Goal: Task Accomplishment & Management: Use online tool/utility

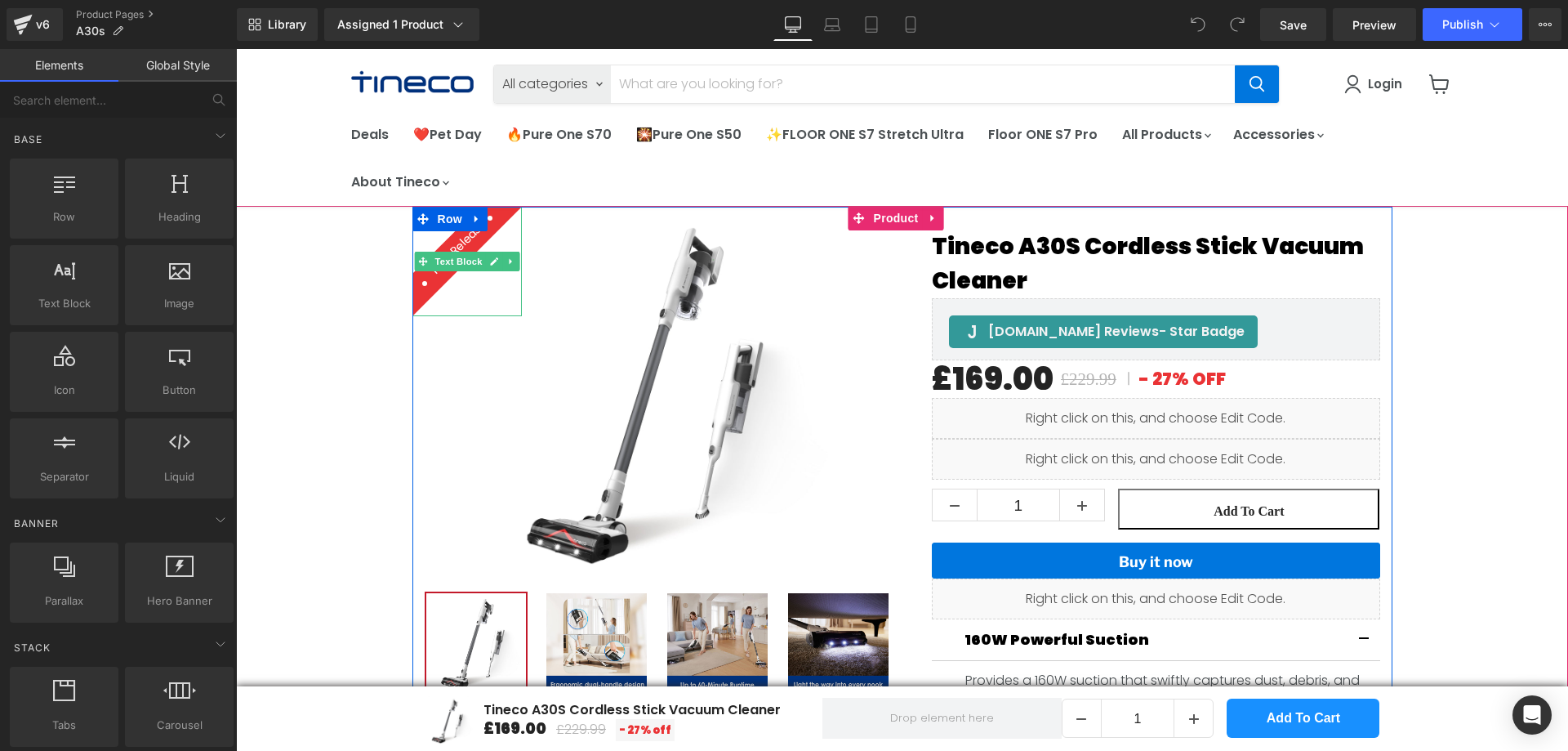
click at [456, 240] on b "New Release" at bounding box center [458, 247] width 62 height 61
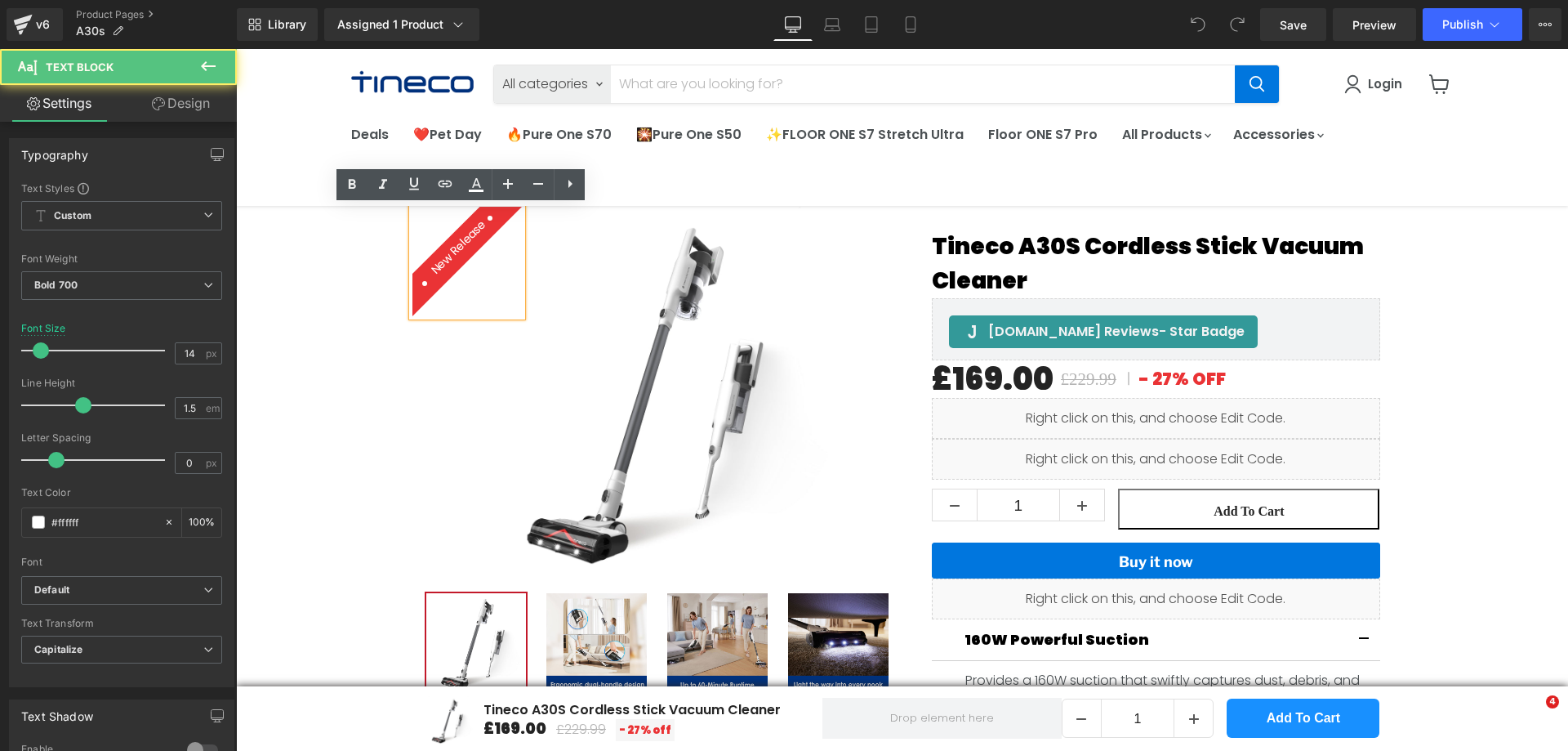
click at [466, 233] on b "New Release" at bounding box center [458, 247] width 62 height 61
drag, startPoint x: 486, startPoint y: 222, endPoint x: 373, endPoint y: 278, distance: 126.1
click at [373, 278] on div "New Release Text Block New Release (P) Image" at bounding box center [902, 573] width 1332 height 735
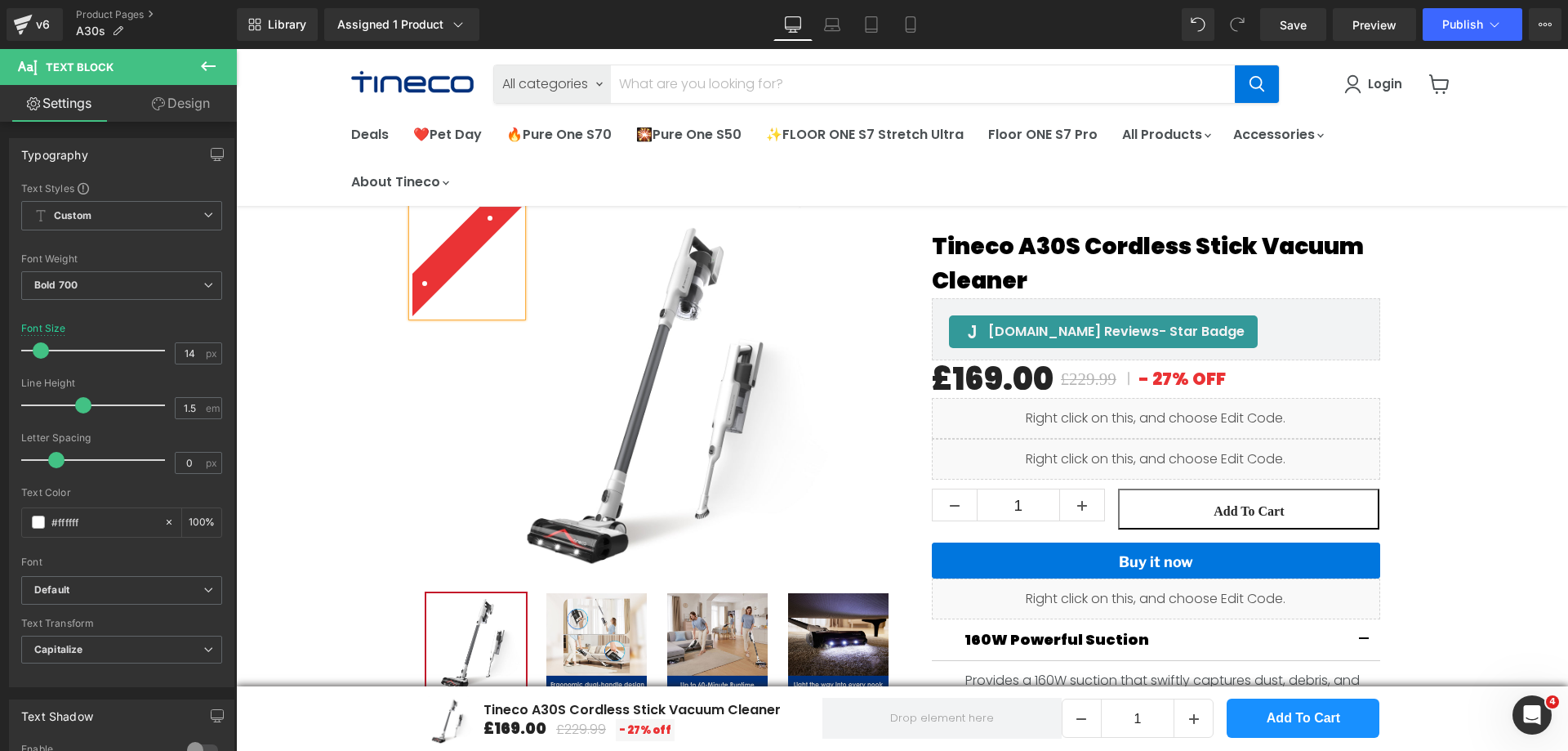
click at [462, 264] on div "Main content" at bounding box center [467, 260] width 109 height 109
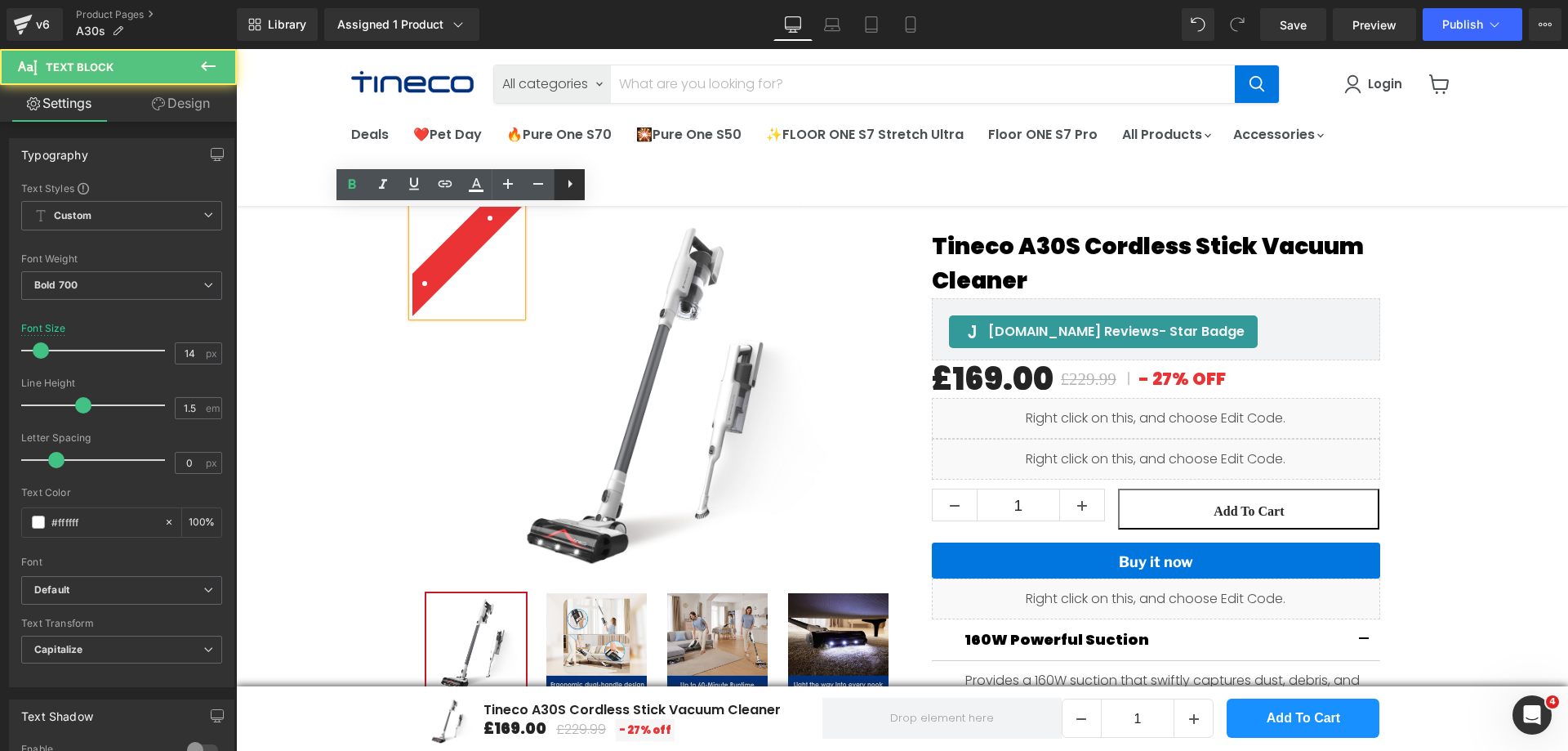
click at [583, 183] on link at bounding box center [569, 184] width 31 height 31
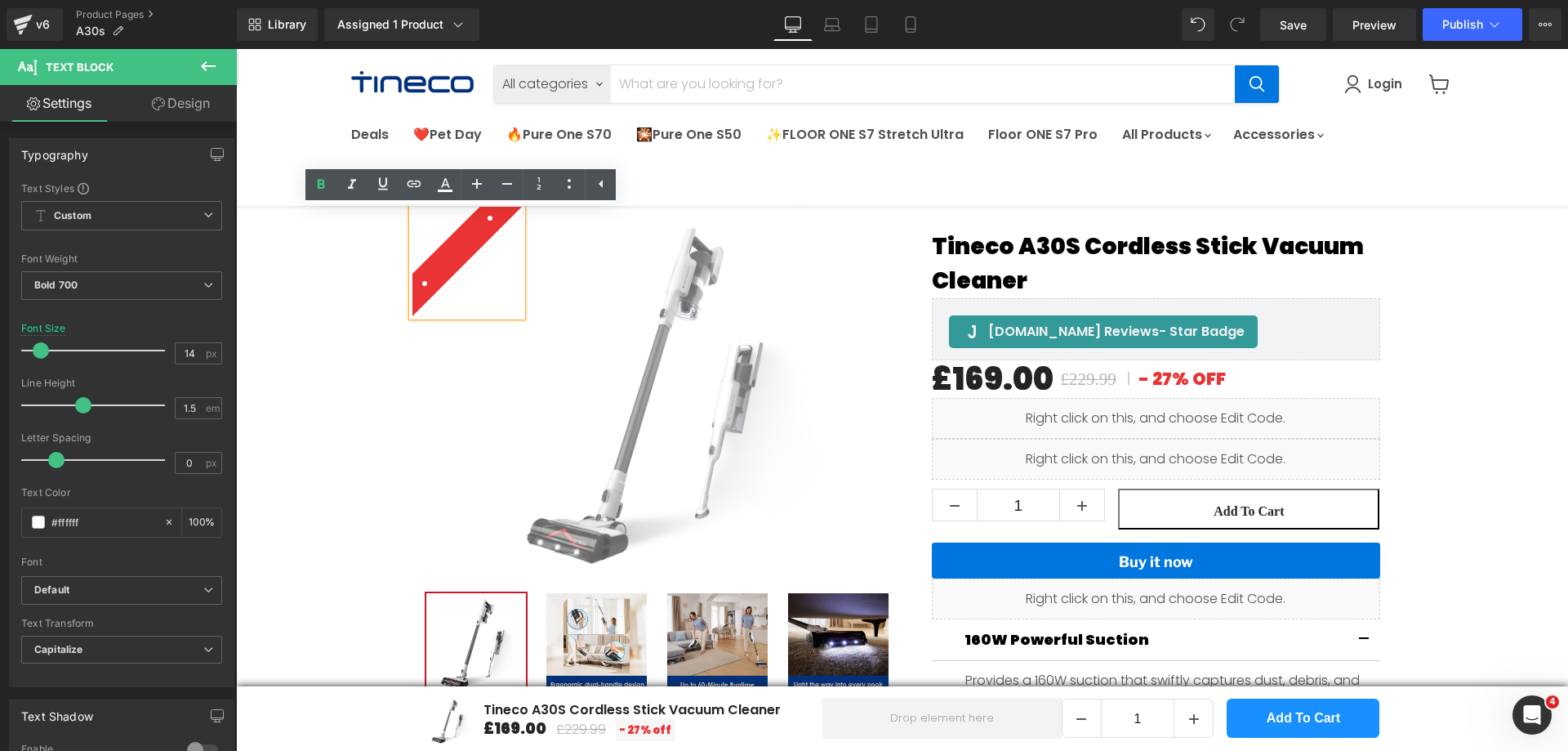
drag, startPoint x: 282, startPoint y: 294, endPoint x: 306, endPoint y: 294, distance: 24.0
click at [282, 294] on div "Text Block New Release (P) Image" at bounding box center [902, 573] width 1332 height 735
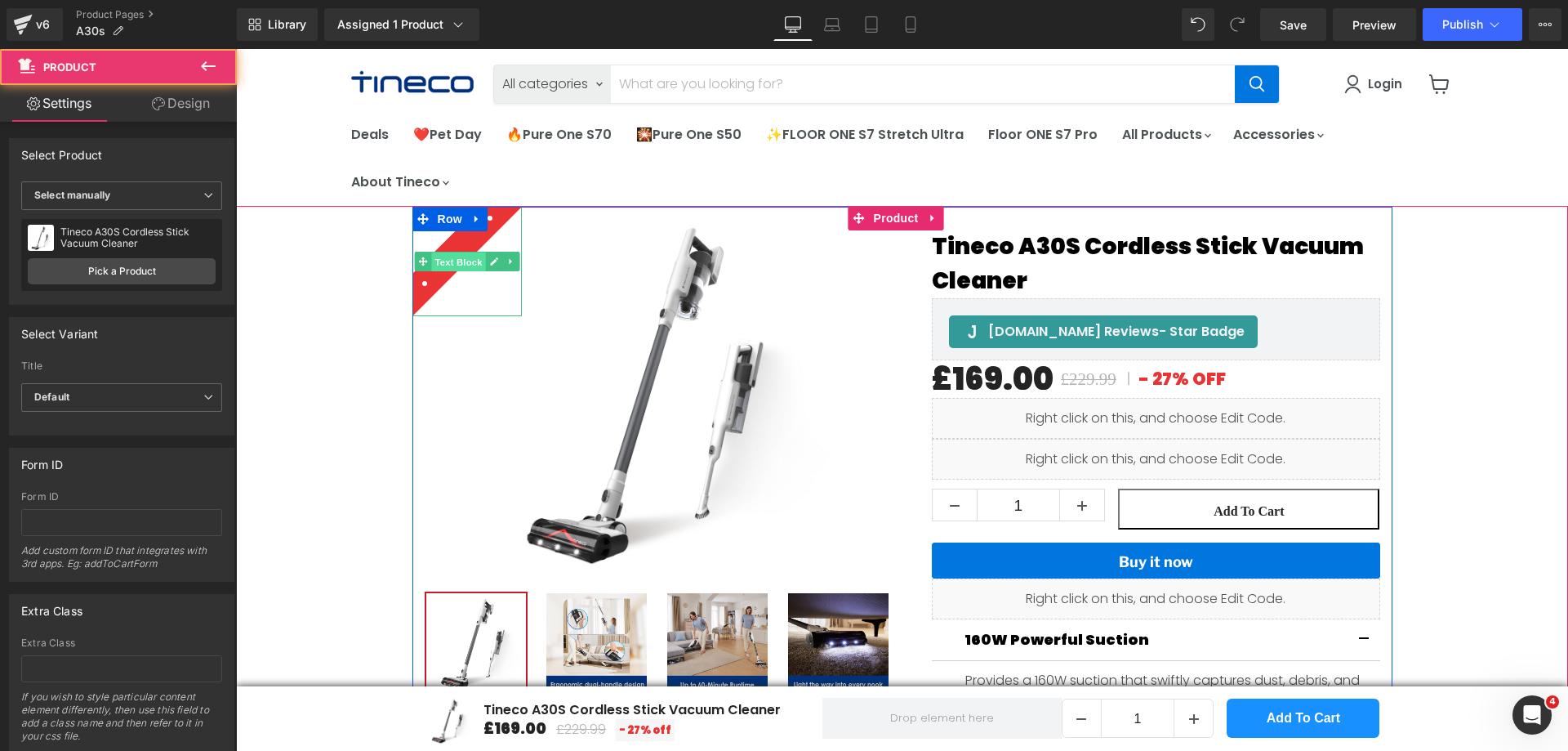
click at [431, 269] on span "Text Block" at bounding box center [458, 262] width 54 height 20
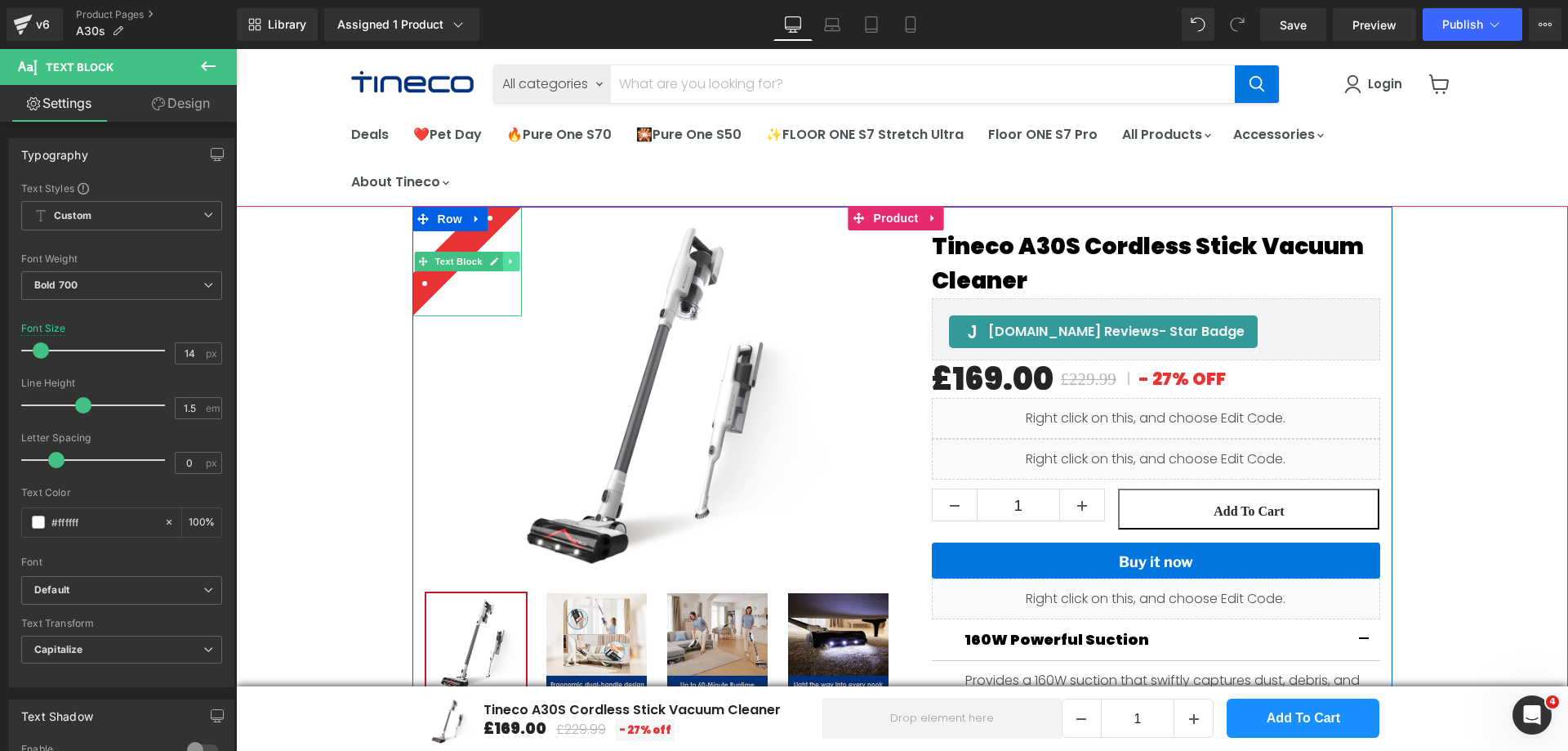
click at [510, 259] on link "Main content" at bounding box center [511, 261] width 17 height 20
click at [510, 267] on link "Main content" at bounding box center [519, 261] width 17 height 20
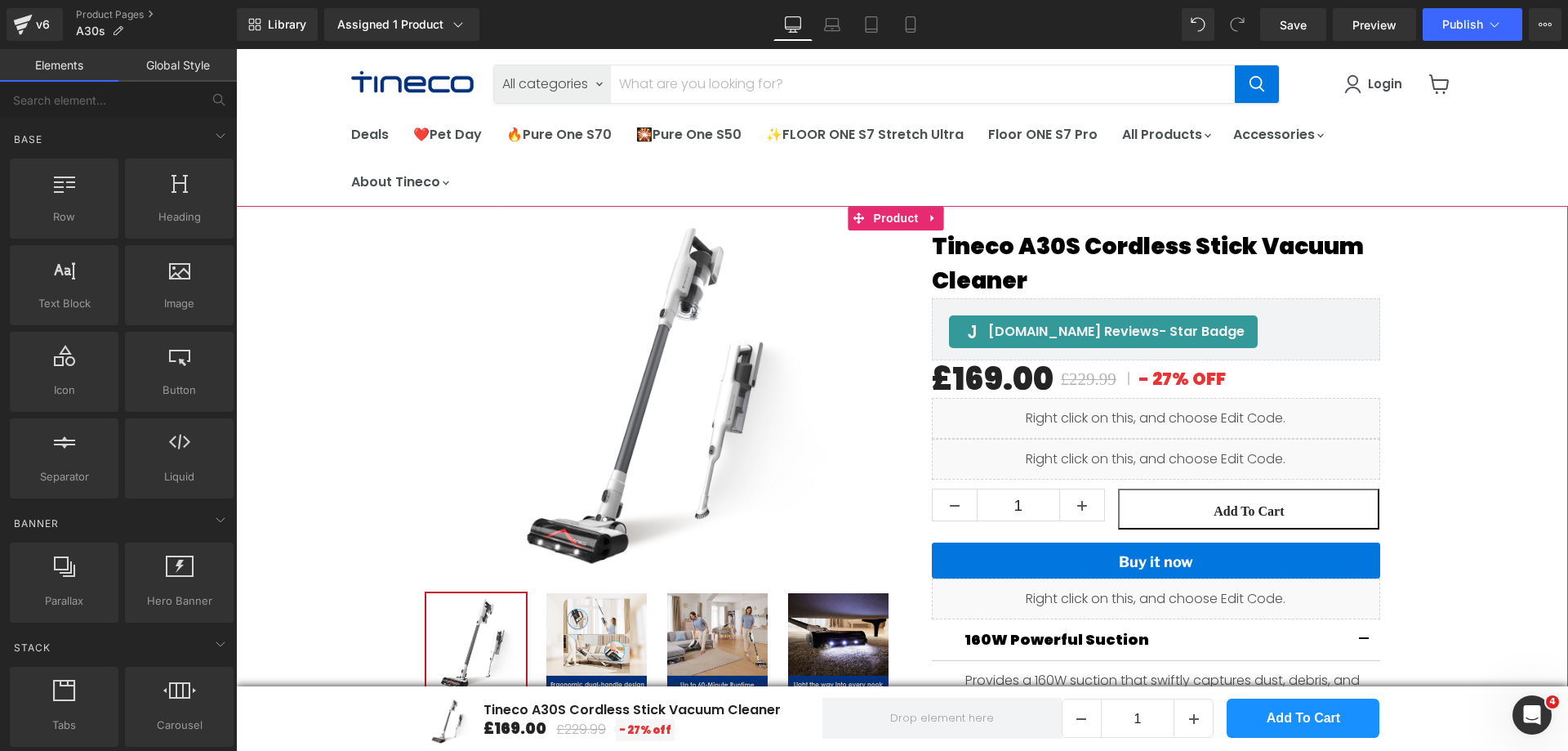
click at [365, 317] on div "New Release (P) Image" at bounding box center [902, 573] width 1332 height 735
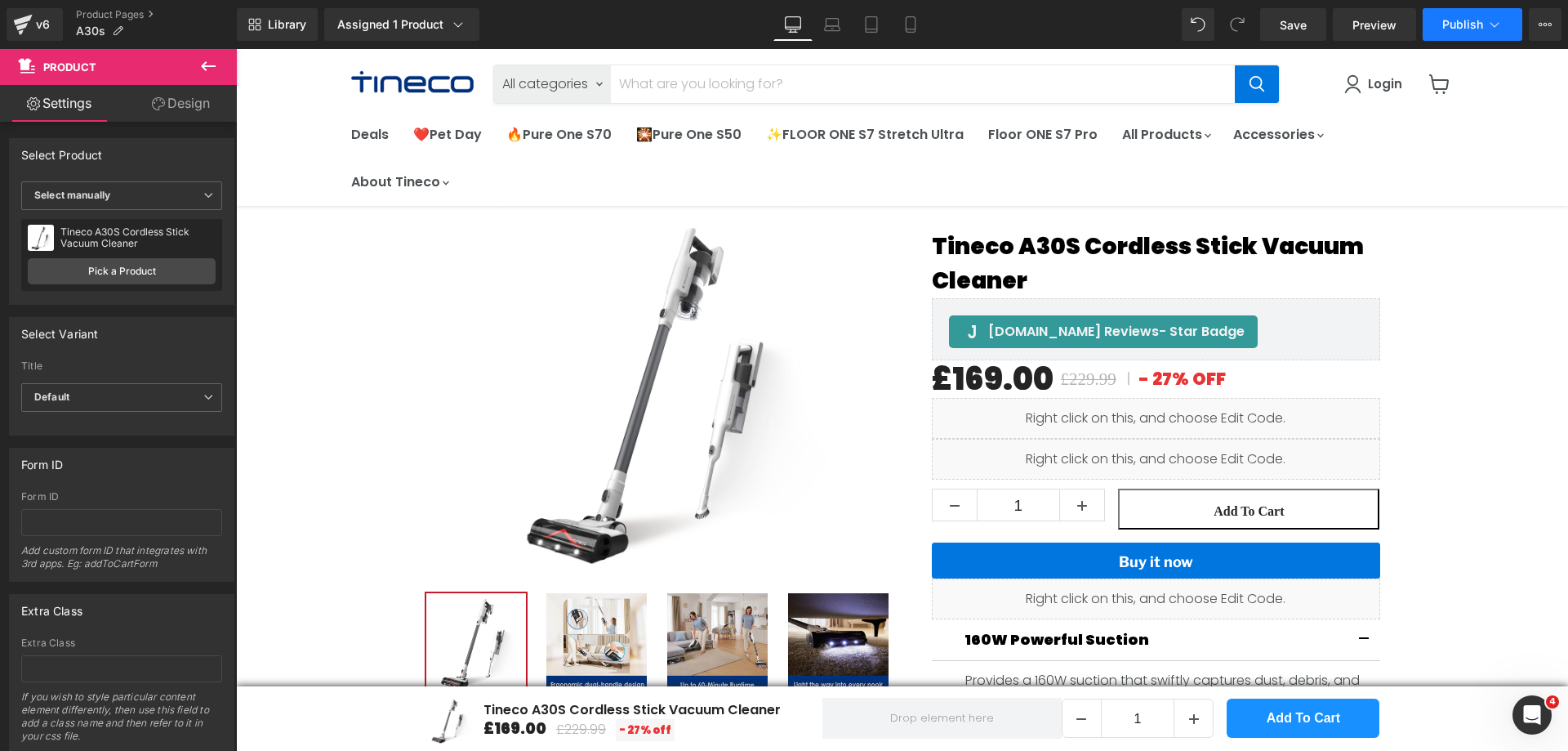
click at [1444, 23] on span "Publish" at bounding box center [1463, 25] width 41 height 13
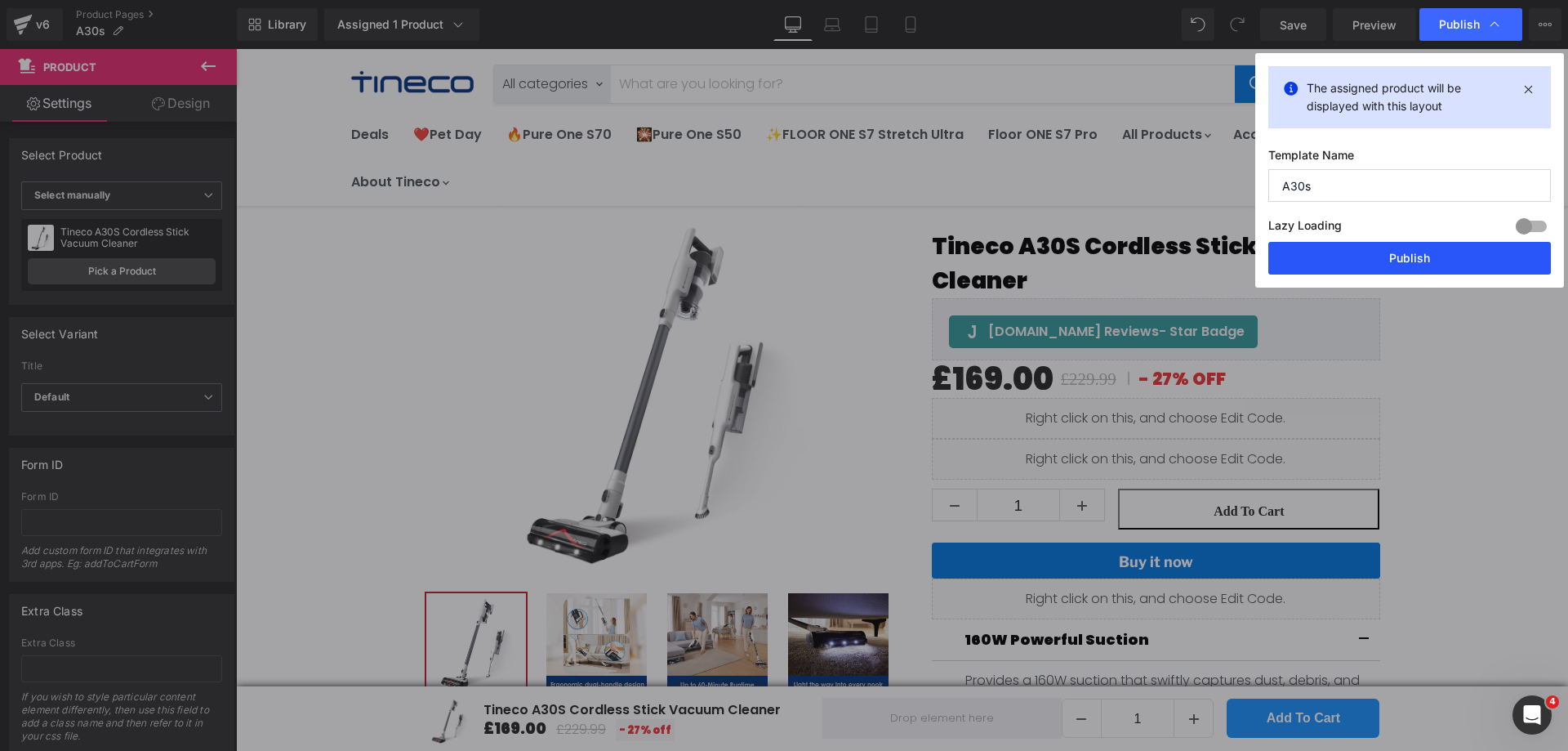
drag, startPoint x: 1378, startPoint y: 258, endPoint x: 652, endPoint y: 701, distance: 850.5
click at [1378, 258] on button "Publish" at bounding box center [1409, 258] width 282 height 32
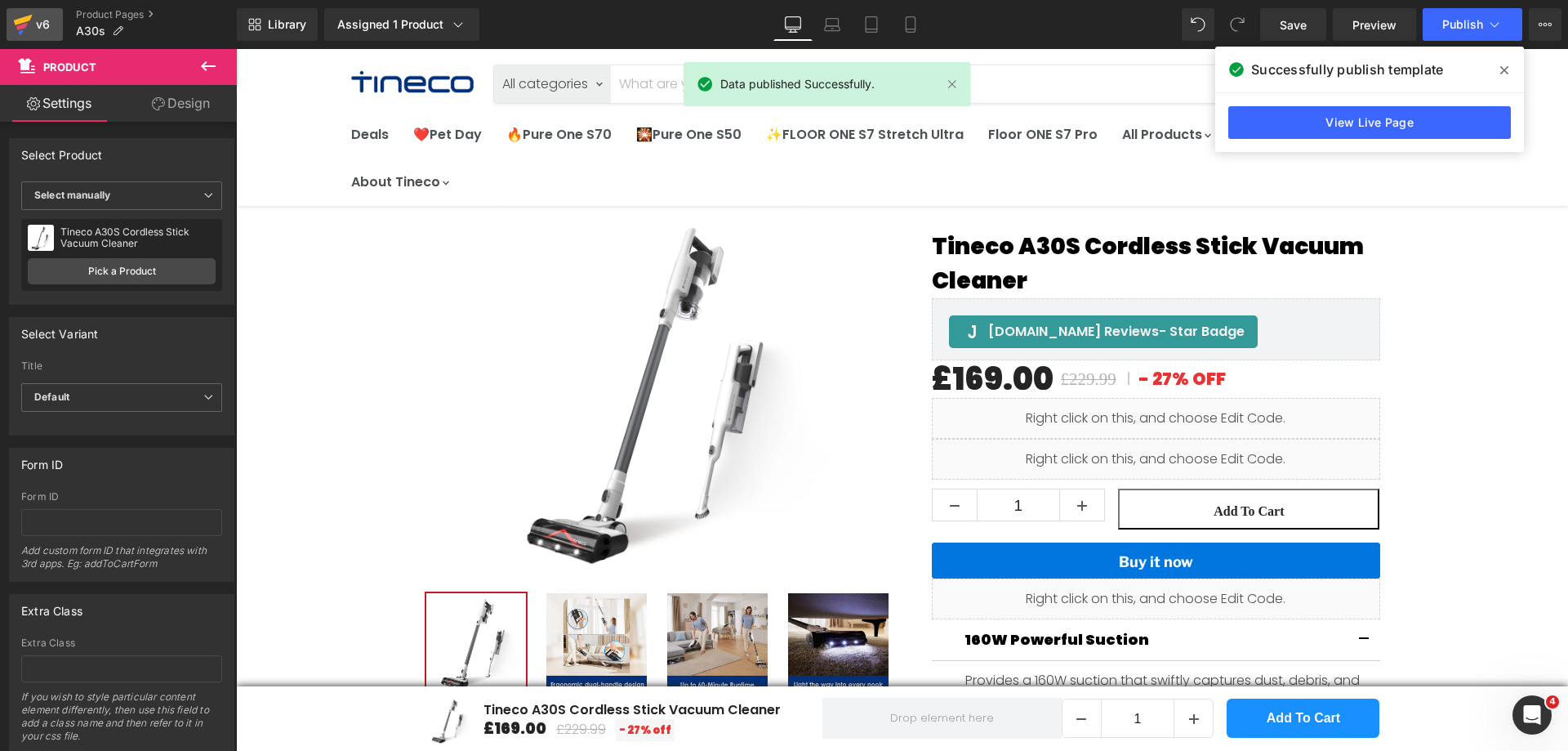
click at [38, 20] on div "v6" at bounding box center [42, 25] width 20 height 21
